Goal: Task Accomplishment & Management: Use online tool/utility

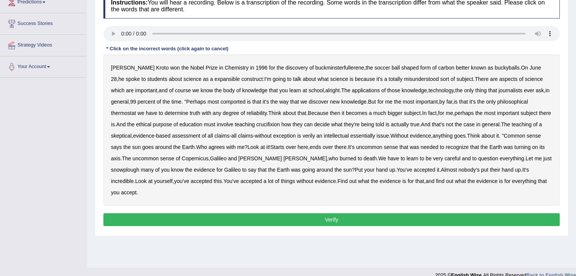
scroll to position [97, 0]
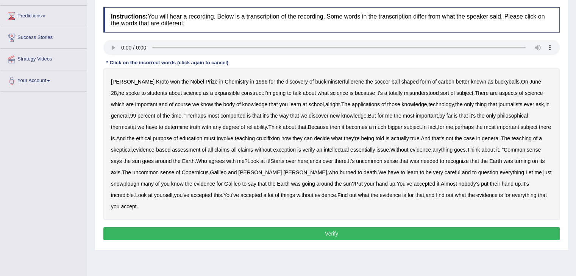
click at [214, 92] on b "expansible" at bounding box center [226, 93] width 25 height 6
click at [232, 114] on b "comported" at bounding box center [232, 116] width 25 height 6
click at [278, 139] on b "crucifixion" at bounding box center [267, 139] width 23 height 6
click at [315, 150] on b "verily" at bounding box center [308, 150] width 12 height 6
click at [374, 151] on b "essentially" at bounding box center [362, 150] width 25 height 6
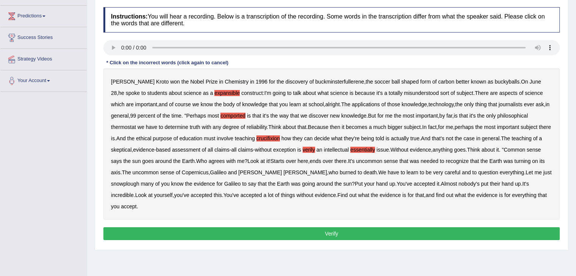
click at [139, 181] on b "snowplough" at bounding box center [125, 184] width 28 height 6
click at [343, 227] on button "Verify" at bounding box center [331, 233] width 456 height 13
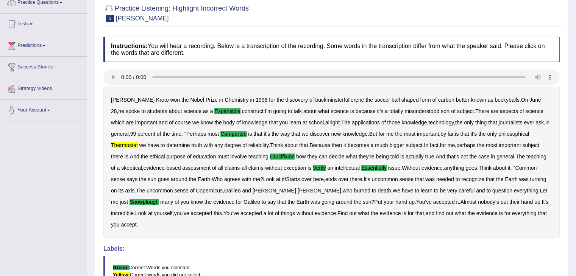
scroll to position [67, 0]
